Goal: Find contact information: Find contact information

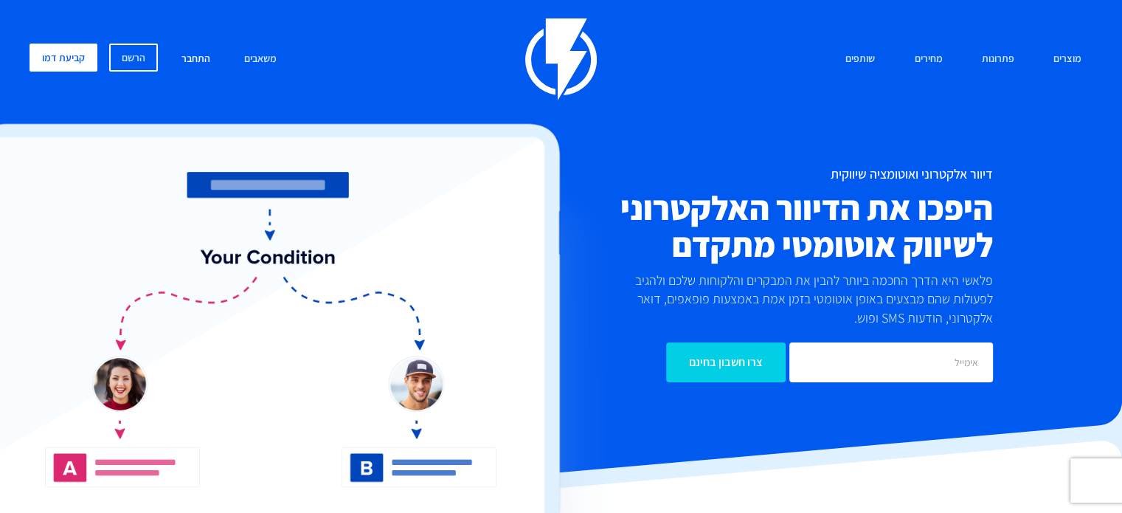
click at [199, 60] on link "התחבר" at bounding box center [195, 60] width 51 height 32
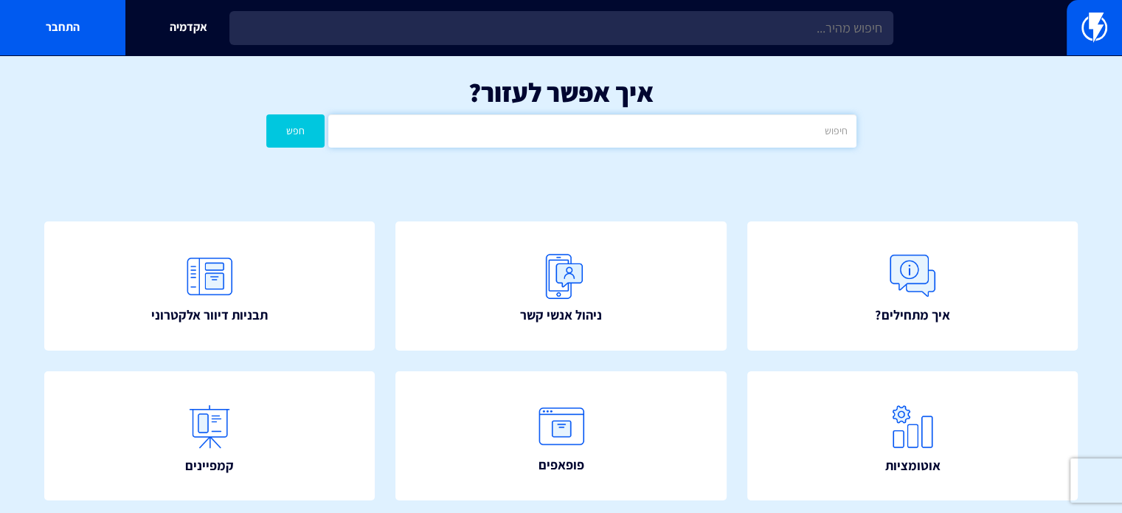
click at [399, 129] on input "text" at bounding box center [591, 130] width 527 height 33
click at [431, 209] on div "איך מתחילים? ניהול אנשי קשר תבניות דיוור אלקטרוני" at bounding box center [561, 521] width 1122 height 688
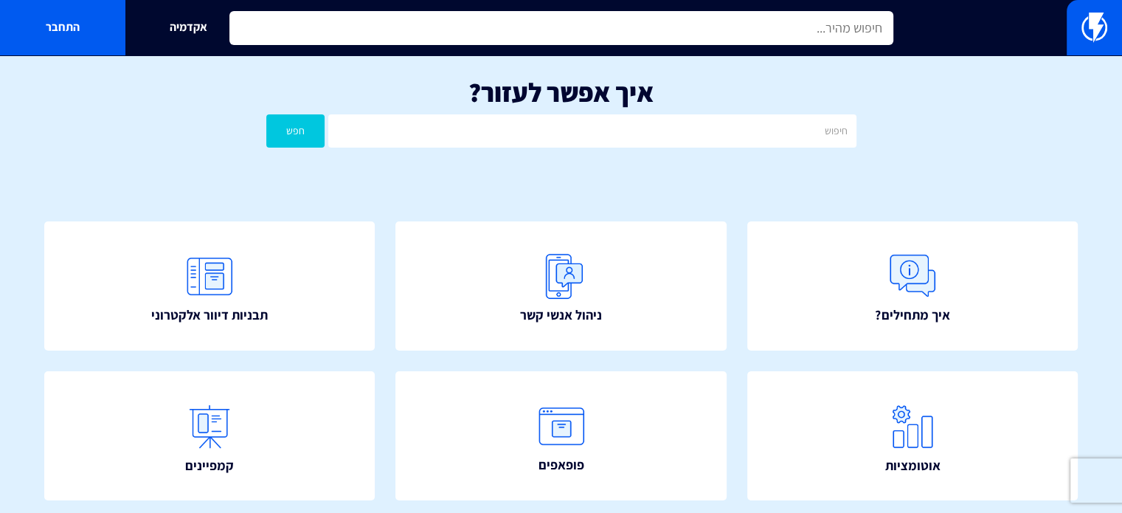
click at [753, 32] on input "text" at bounding box center [561, 28] width 664 height 34
type input "M"
type input "ד"
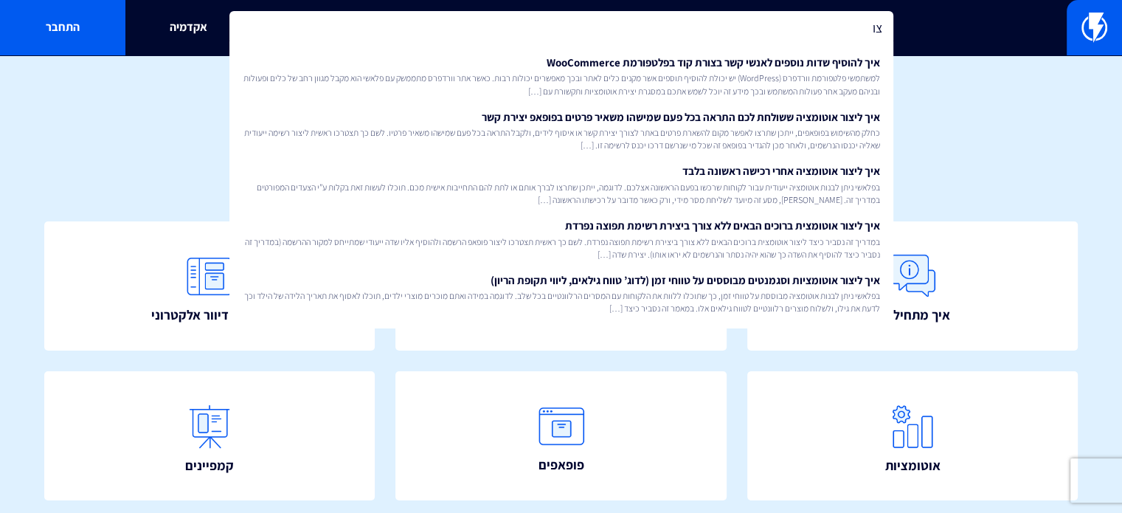
type input "צ"
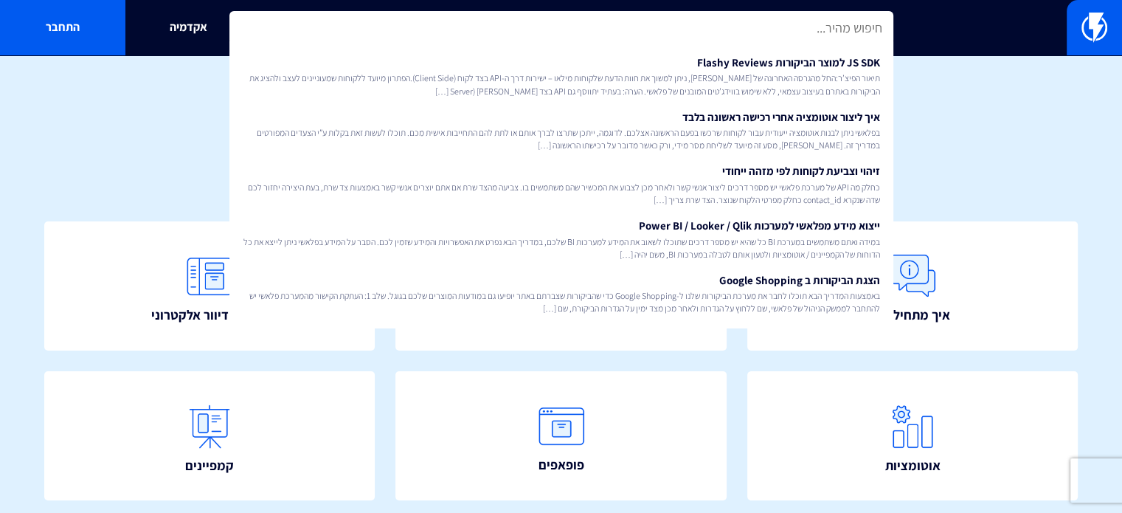
click at [1100, 58] on div "איך אפשר לעזור? חפש" at bounding box center [561, 116] width 1122 height 122
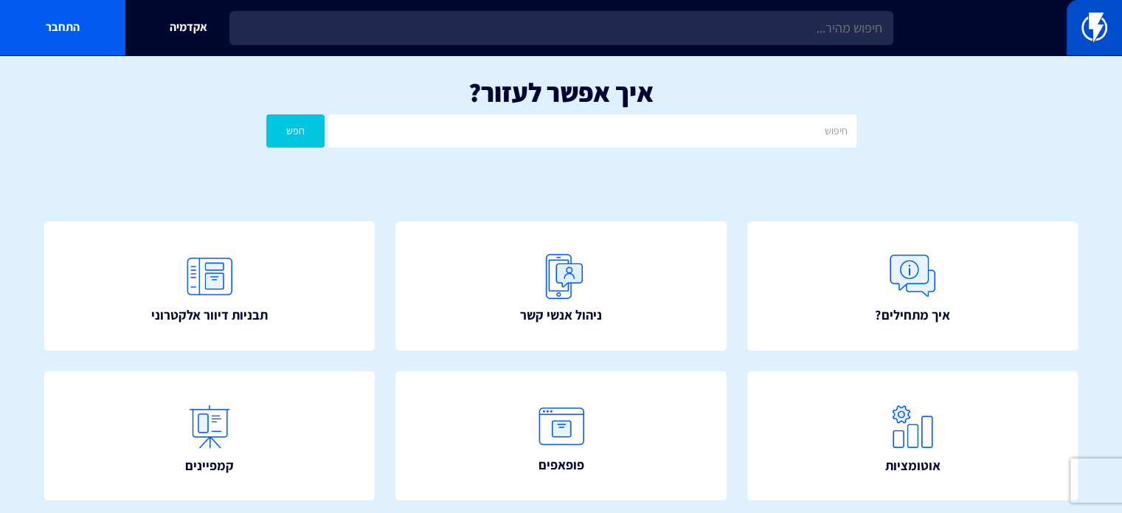
click at [1100, 35] on img at bounding box center [1094, 27] width 26 height 29
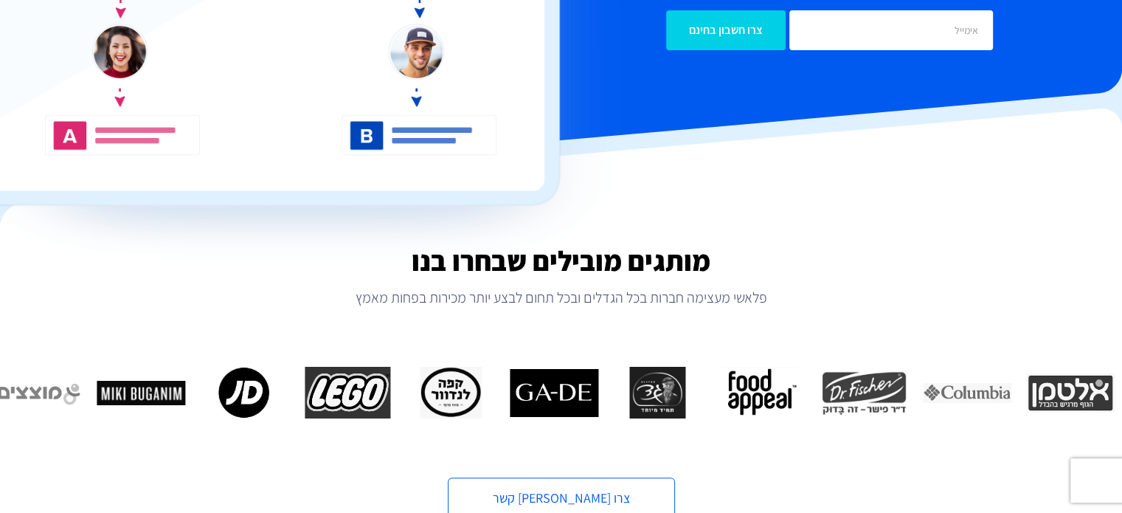
scroll to position [516, 0]
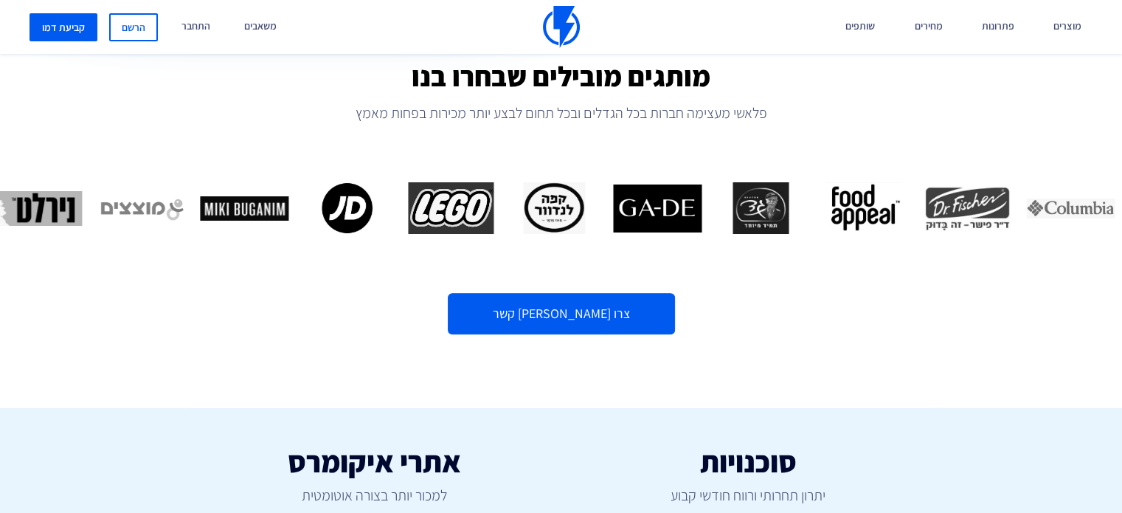
click at [586, 324] on link "צרו [PERSON_NAME] קשר" at bounding box center [561, 313] width 227 height 41
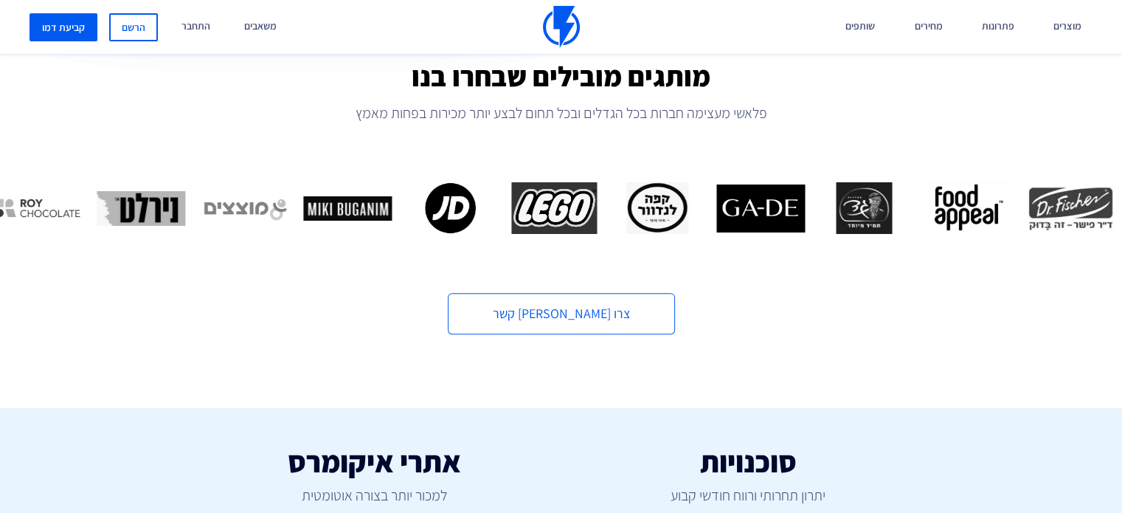
scroll to position [295, 0]
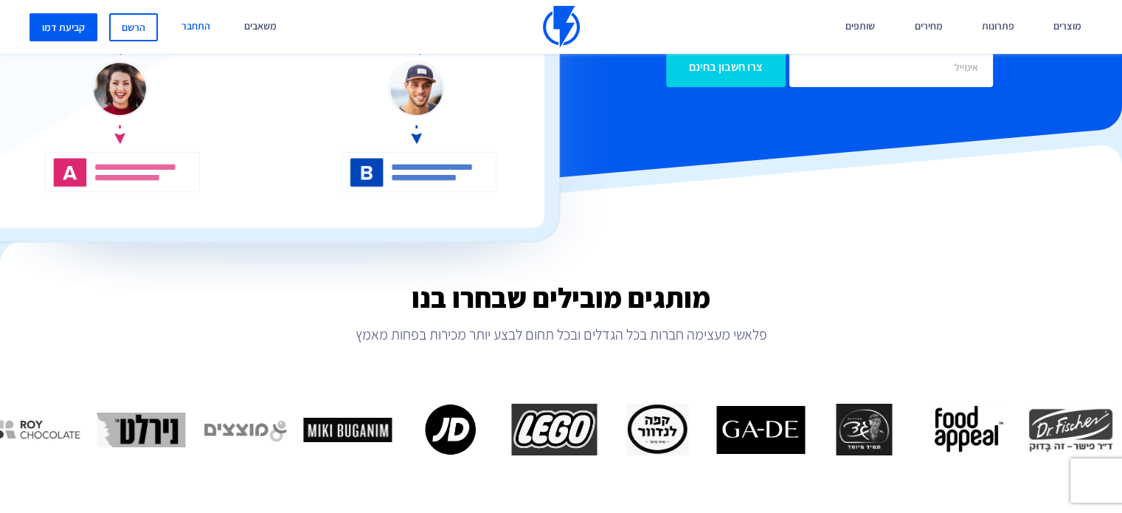
click at [189, 28] on link "התחבר" at bounding box center [195, 27] width 51 height 54
